Goal: Transaction & Acquisition: Book appointment/travel/reservation

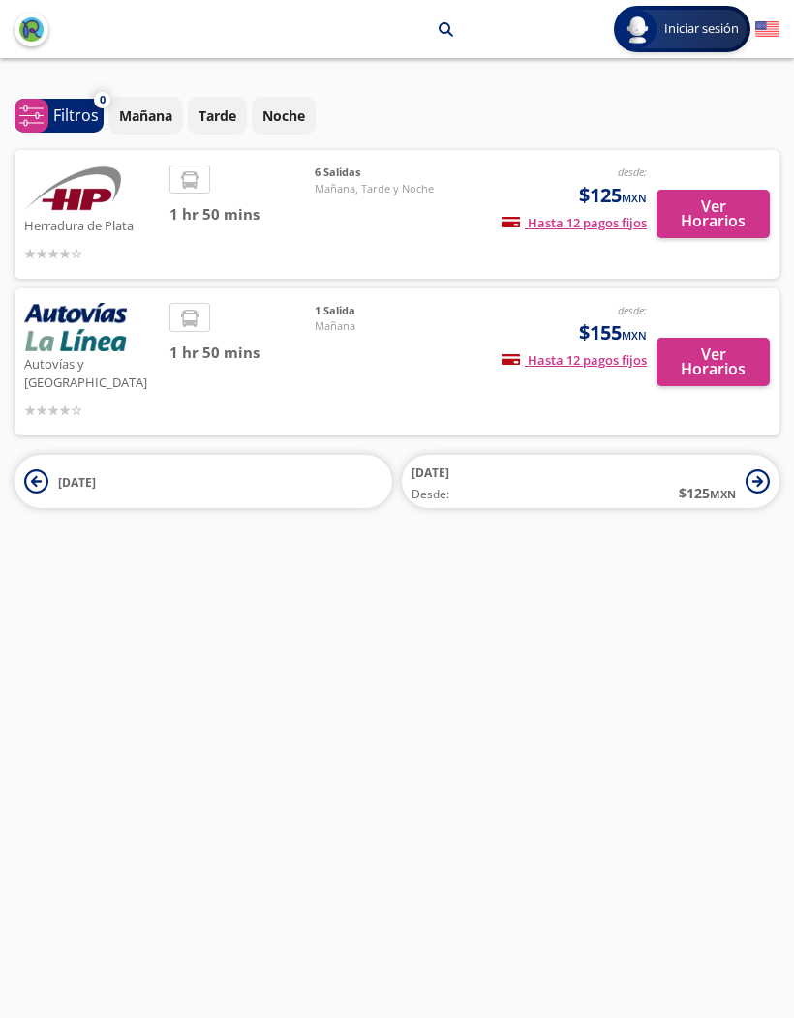
click at [738, 217] on button "Ver Horarios" at bounding box center [712, 214] width 113 height 48
click at [719, 345] on button "Ver Horarios" at bounding box center [712, 362] width 113 height 48
click at [724, 211] on button "Ver Horarios" at bounding box center [712, 214] width 113 height 48
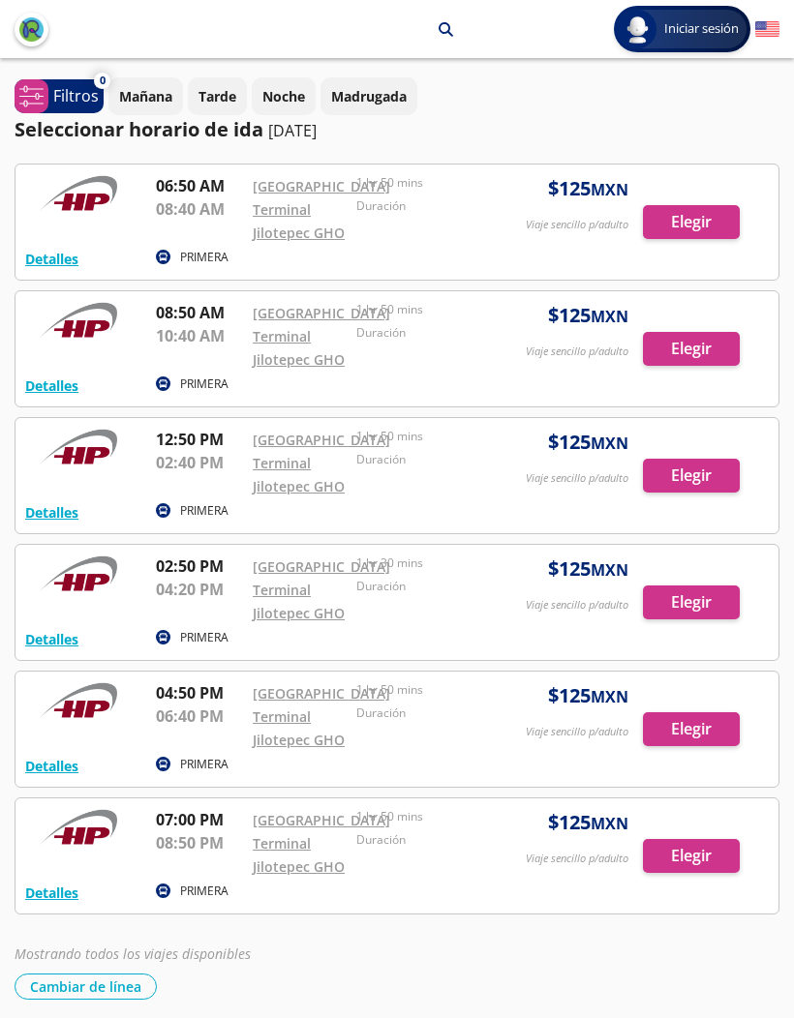
click at [610, 224] on div at bounding box center [396, 222] width 763 height 115
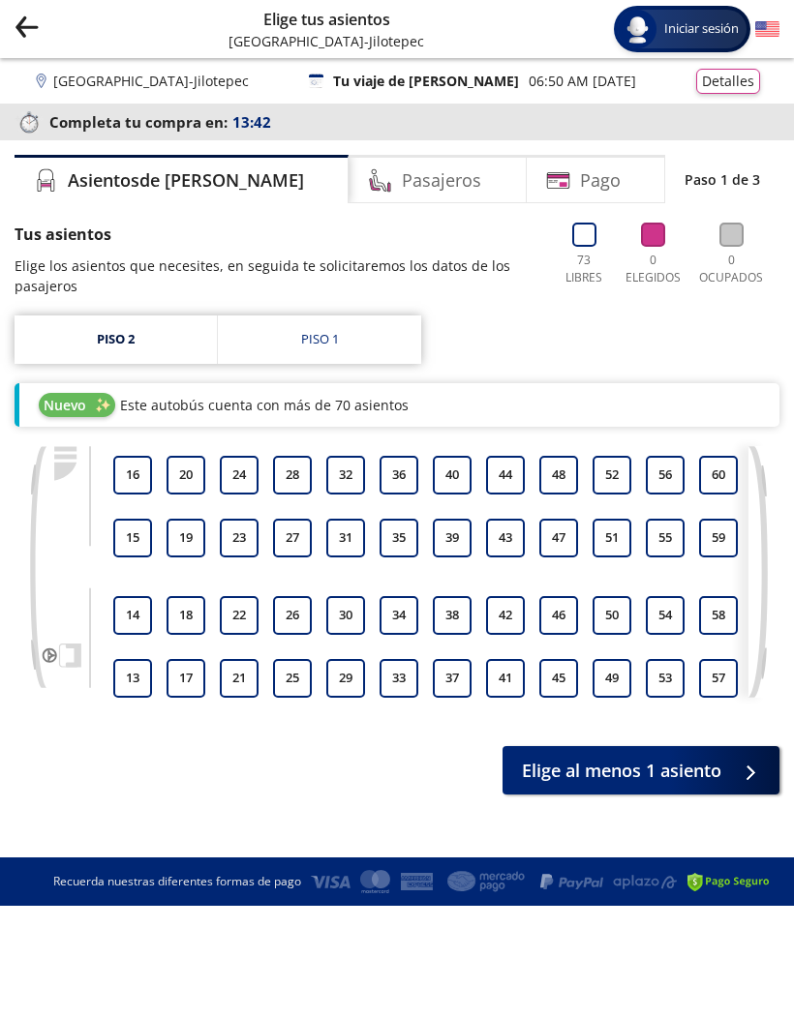
click at [347, 348] on link "Piso 1" at bounding box center [319, 340] width 203 height 48
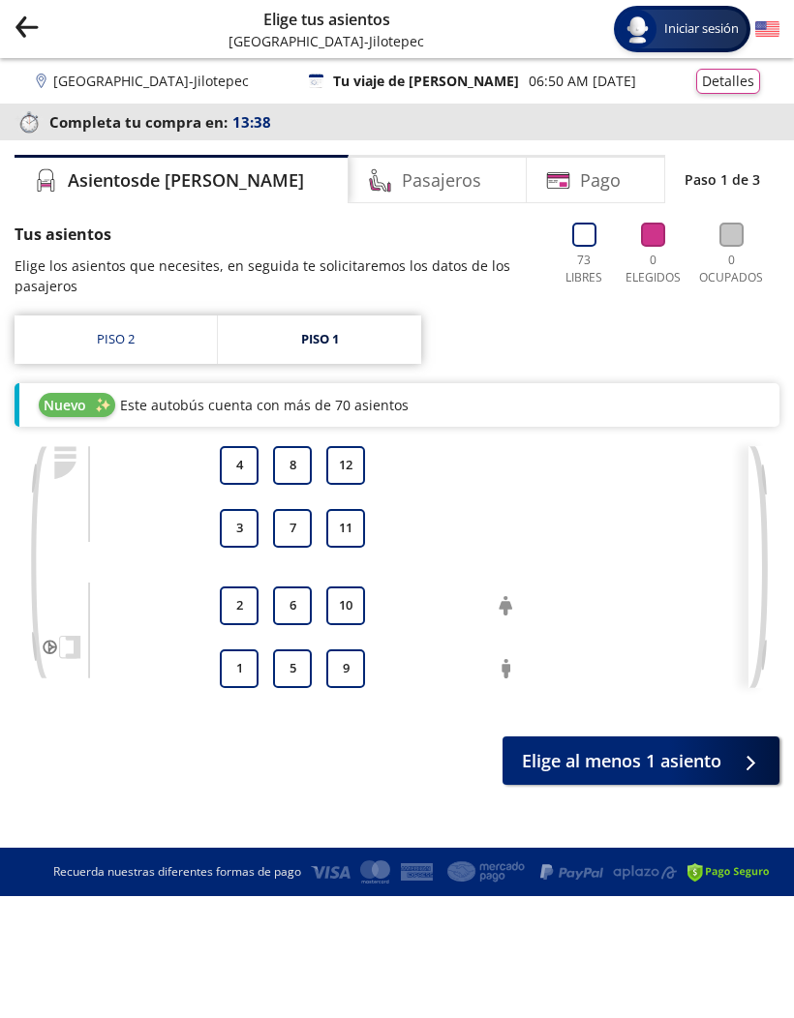
click at [155, 357] on link "Piso 2" at bounding box center [116, 340] width 202 height 48
